Goal: Navigation & Orientation: Find specific page/section

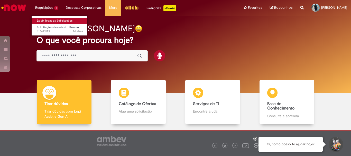
click at [48, 21] on link "Exibir Todas as Solicitações" at bounding box center [60, 21] width 57 height 6
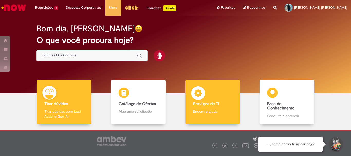
click at [204, 109] on div "Serviços de TI Serviços de TI Encontre ajuda" at bounding box center [212, 102] width 55 height 44
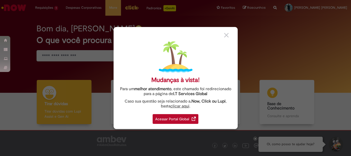
click at [173, 118] on div "Acessar Portal Global" at bounding box center [176, 119] width 46 height 10
